Goal: Information Seeking & Learning: Learn about a topic

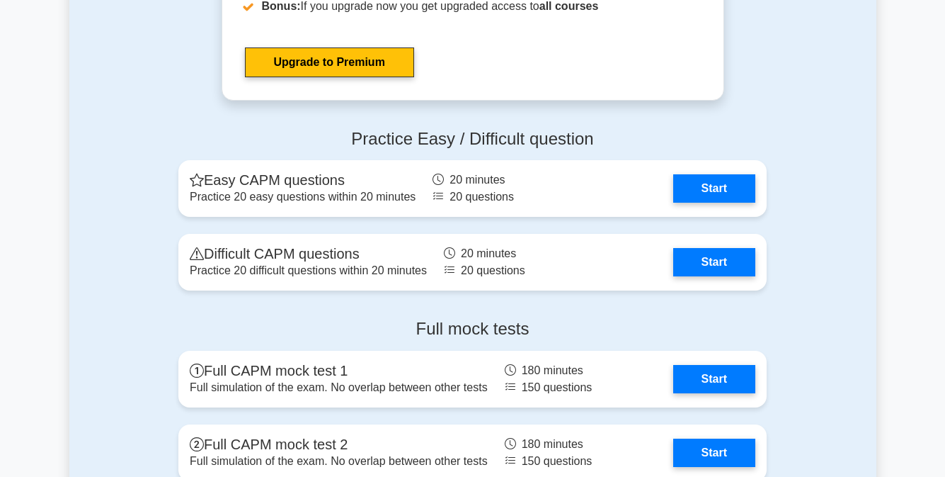
scroll to position [3473, 0]
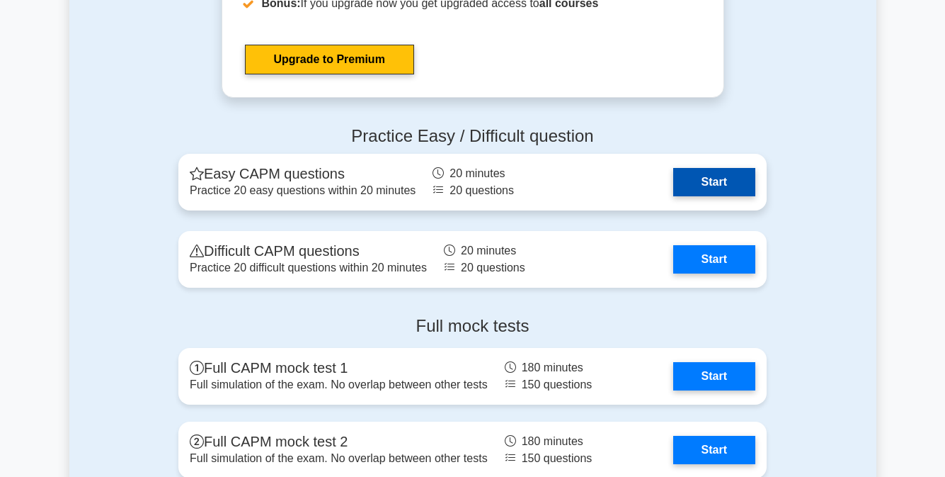
click at [732, 186] on link "Start" at bounding box center [714, 182] width 82 height 28
click at [673, 174] on link "Start" at bounding box center [714, 182] width 82 height 28
click at [673, 183] on link "Start" at bounding box center [714, 182] width 82 height 28
click at [673, 168] on link "Start" at bounding box center [714, 182] width 82 height 28
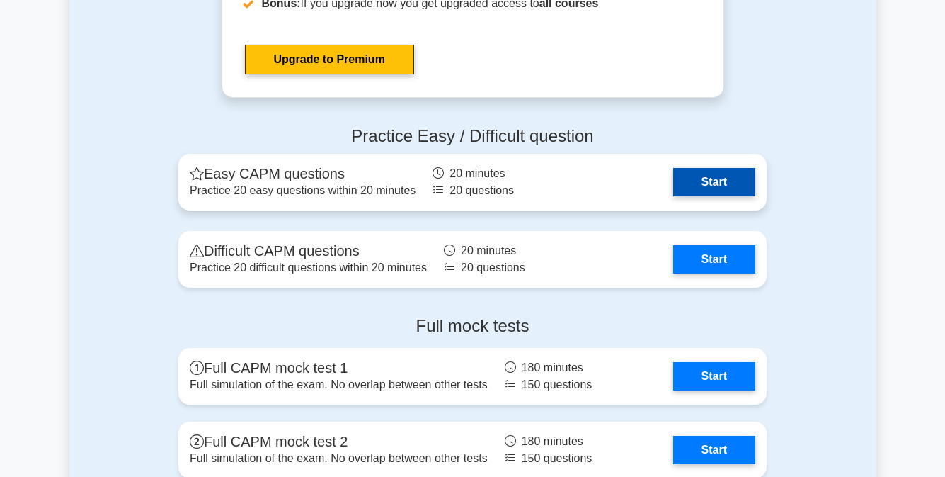
click at [673, 168] on link "Start" at bounding box center [714, 182] width 82 height 28
click at [705, 186] on link "Start" at bounding box center [714, 182] width 82 height 28
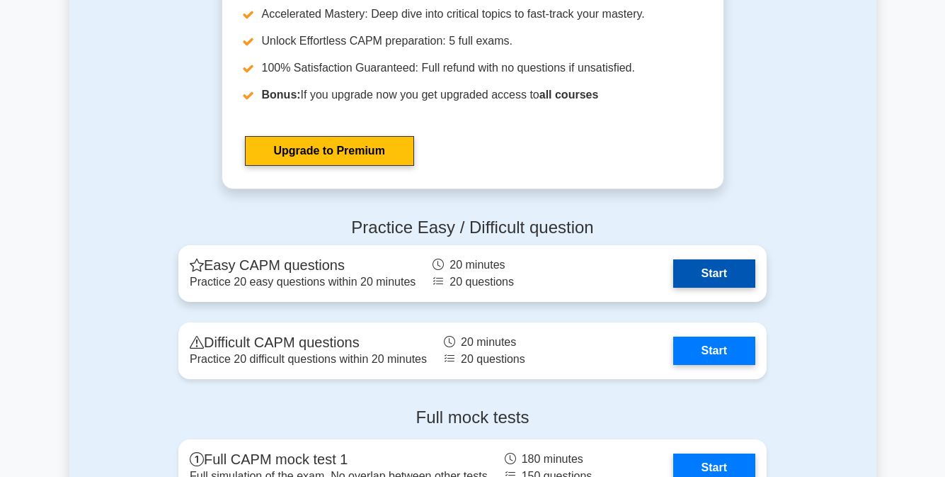
scroll to position [3377, 0]
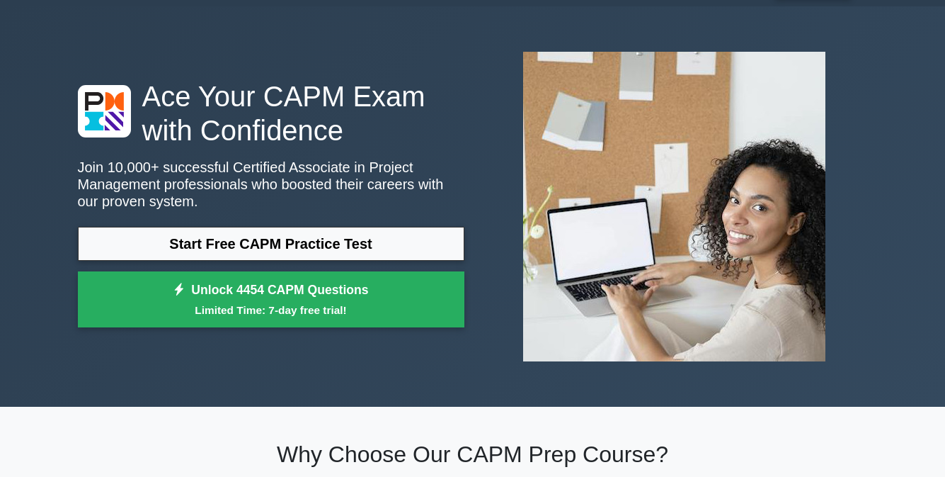
scroll to position [0, 0]
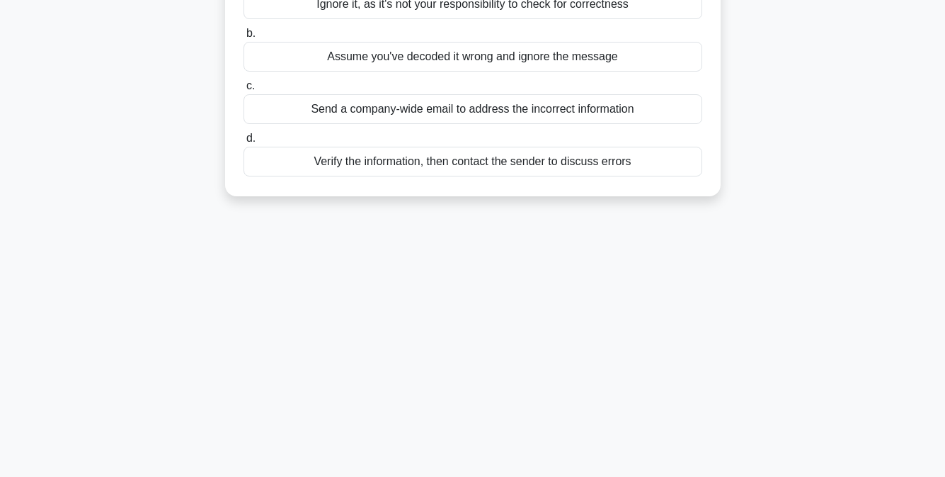
click at [881, 353] on main "16:54 Stop CAPM Beginner 1/20 You've decoded a project update message and reali…" at bounding box center [472, 227] width 945 height 719
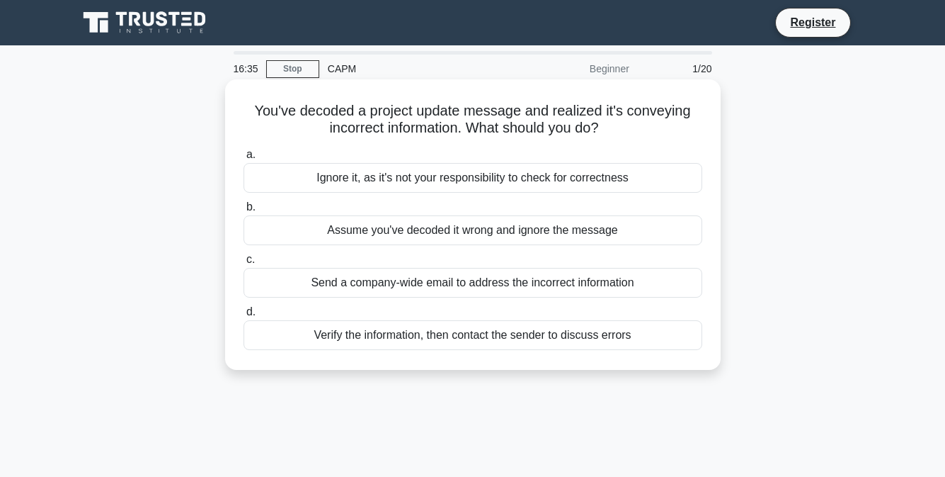
click at [630, 233] on div "Assume you've decoded it wrong and ignore the message" at bounding box center [473, 230] width 459 height 30
click at [244, 212] on input "b. Assume you've decoded it wrong and ignore the message" at bounding box center [244, 207] width 0 height 9
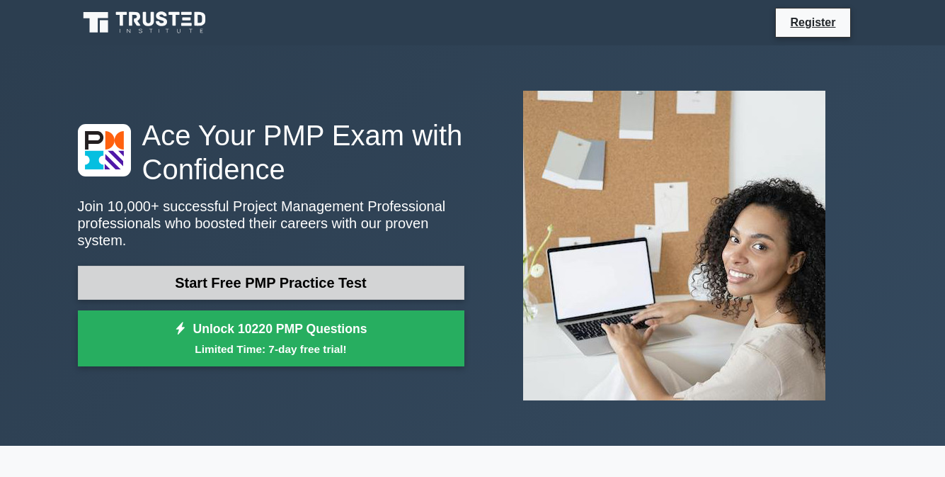
click at [420, 272] on link "Start Free PMP Practice Test" at bounding box center [271, 283] width 387 height 34
